Goal: Task Accomplishment & Management: Use online tool/utility

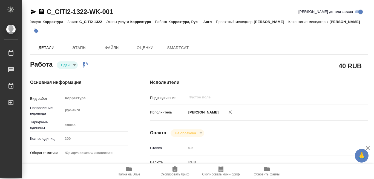
type textarea "x"
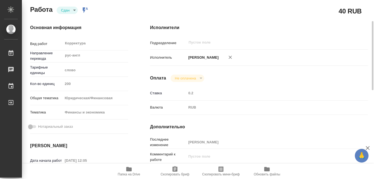
type textarea "x"
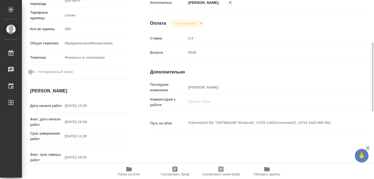
type textarea "x"
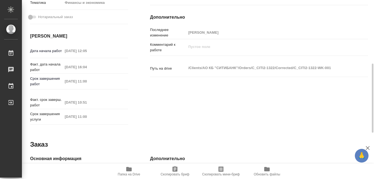
type textarea "x"
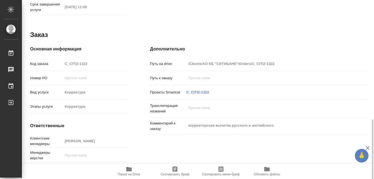
scroll to position [283, 0]
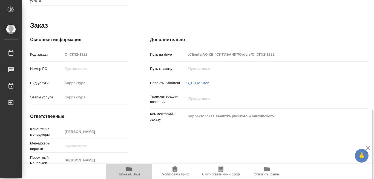
click at [128, 169] on icon "button" at bounding box center [128, 169] width 5 height 4
